Goal: Information Seeking & Learning: Learn about a topic

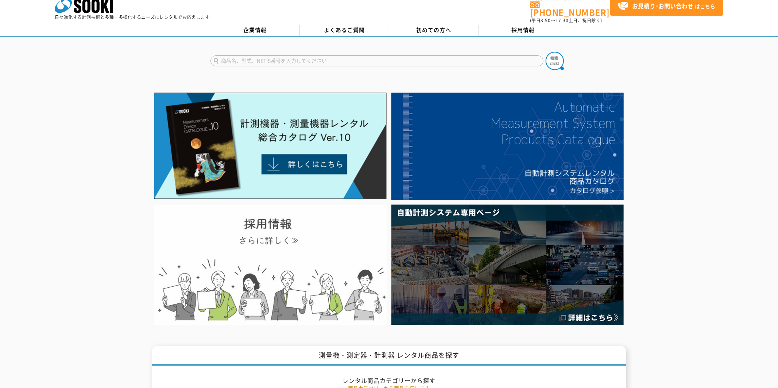
scroll to position [9, 0]
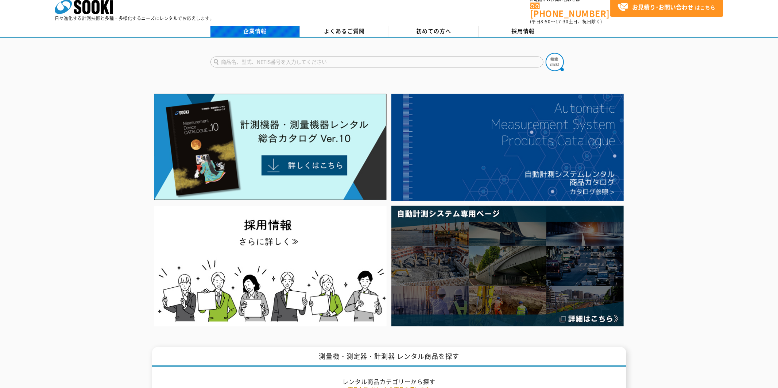
click at [262, 28] on link "企業情報" at bounding box center [254, 31] width 89 height 11
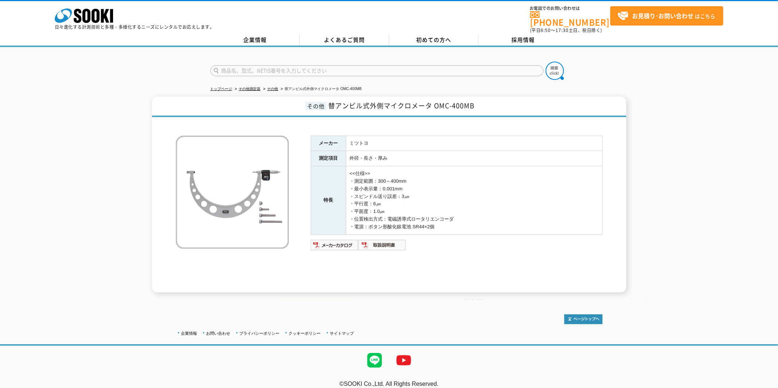
scroll to position [1, 0]
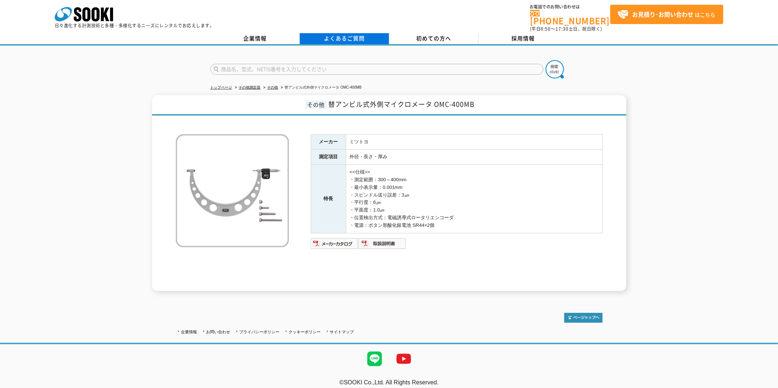
click at [357, 36] on link "よくあるご質問" at bounding box center [344, 38] width 89 height 11
